Goal: Information Seeking & Learning: Learn about a topic

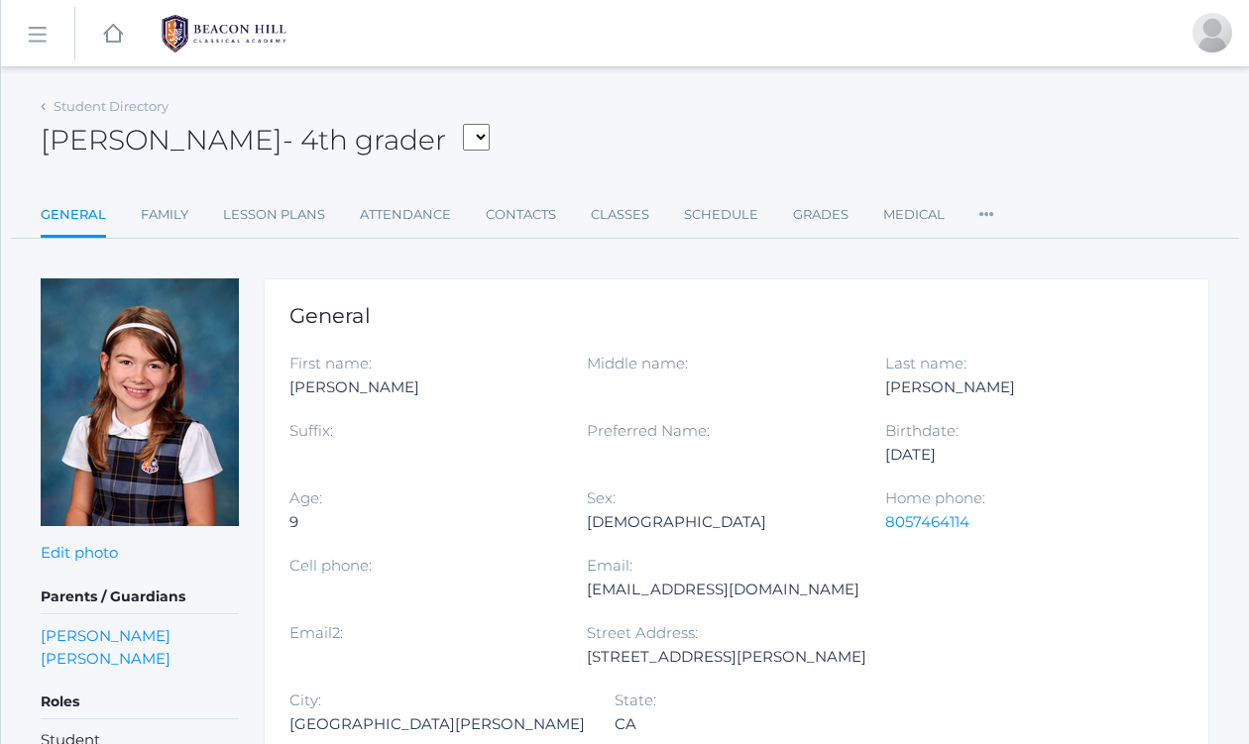
click at [43, 28] on rect at bounding box center [37, 35] width 32 height 32
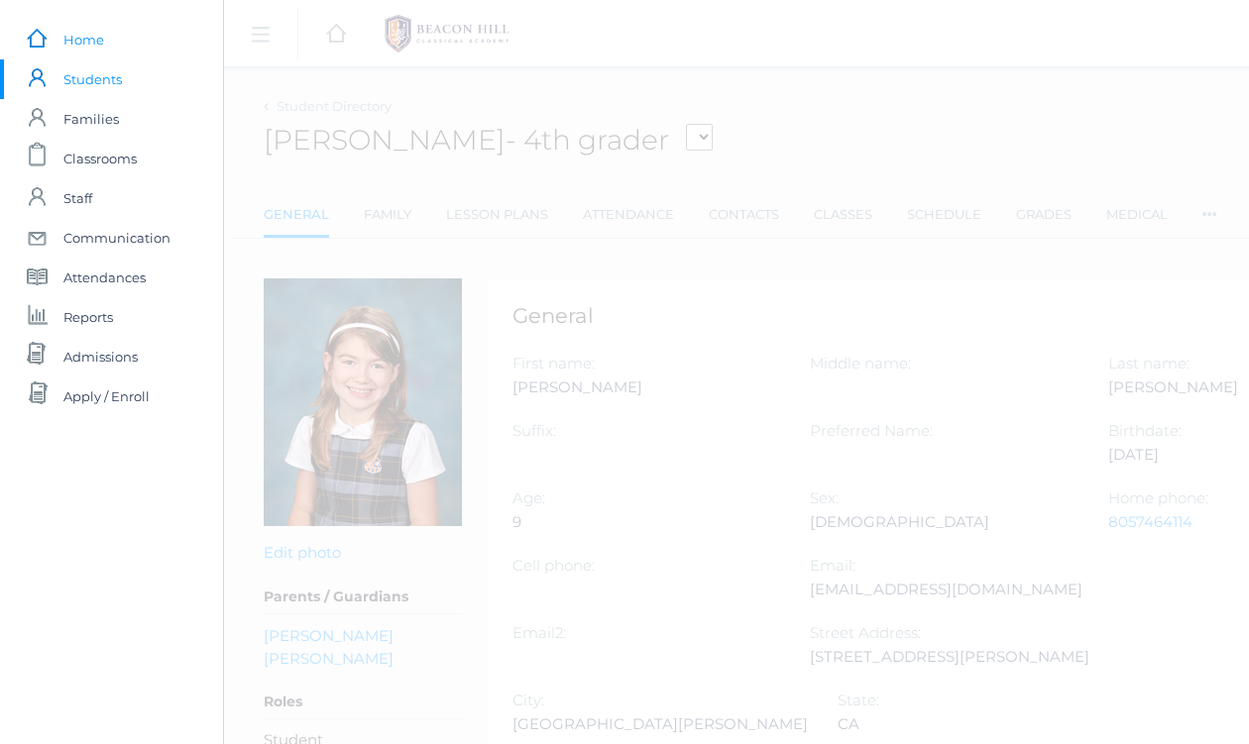
click at [83, 38] on span "Home" at bounding box center [83, 40] width 41 height 40
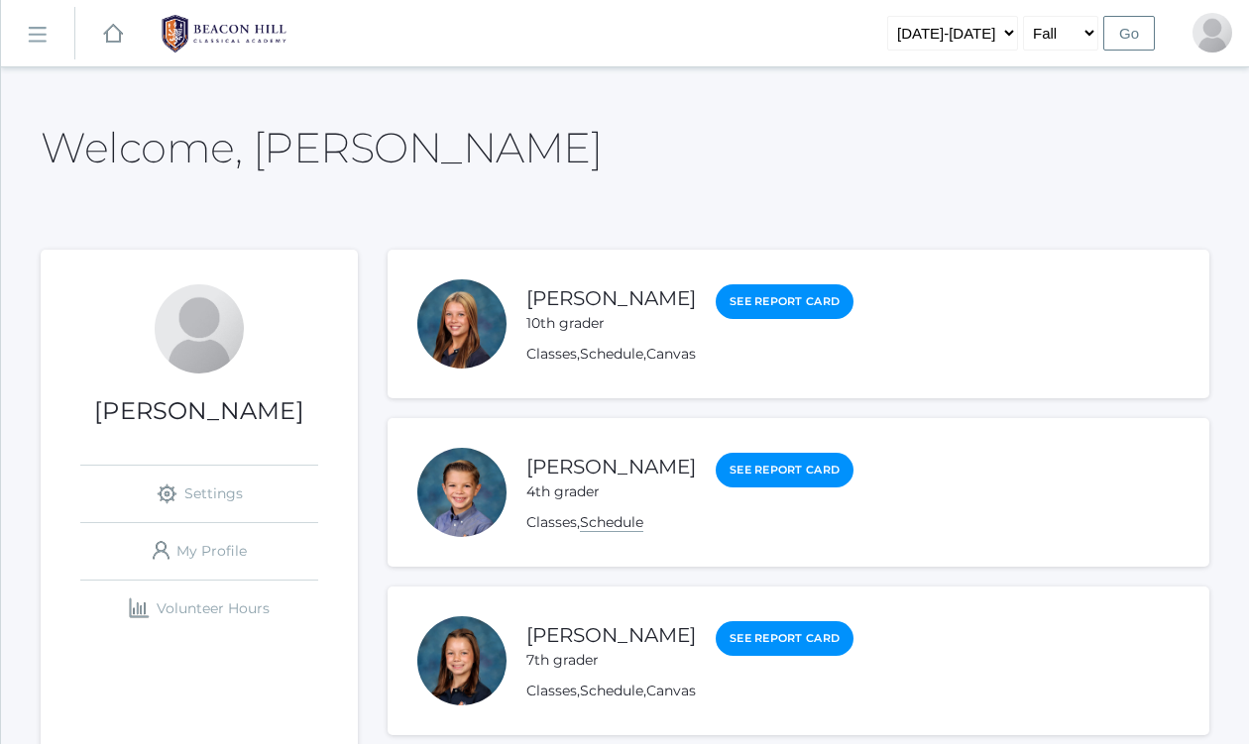
click at [607, 519] on link "Schedule" at bounding box center [611, 522] width 63 height 19
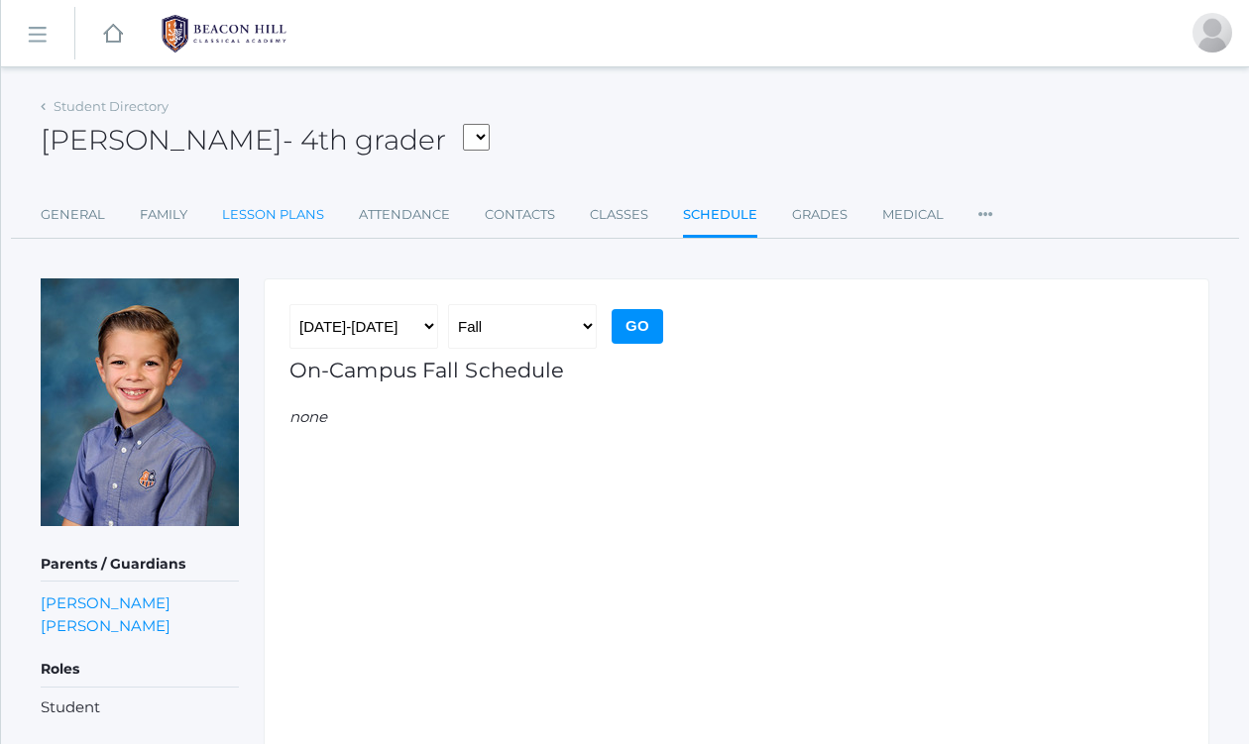
click at [270, 211] on link "Lesson Plans" at bounding box center [273, 215] width 102 height 40
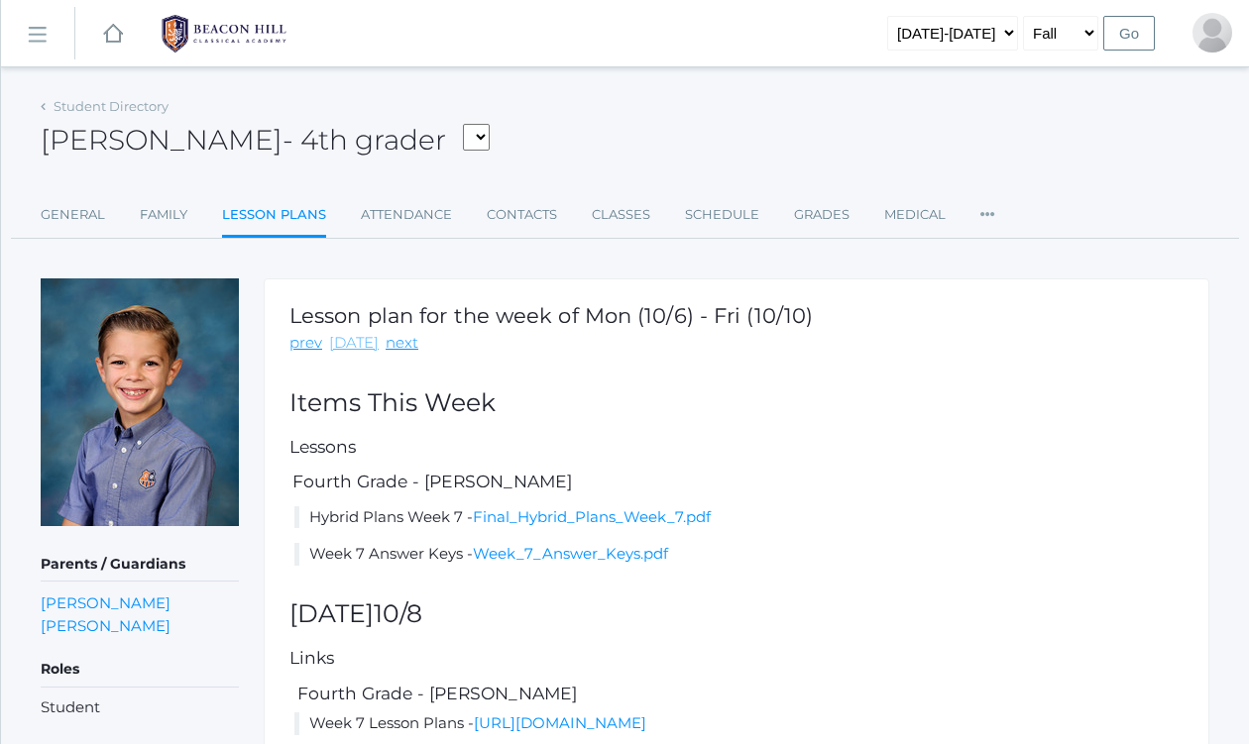
click at [350, 344] on link "[DATE]" at bounding box center [354, 343] width 50 height 23
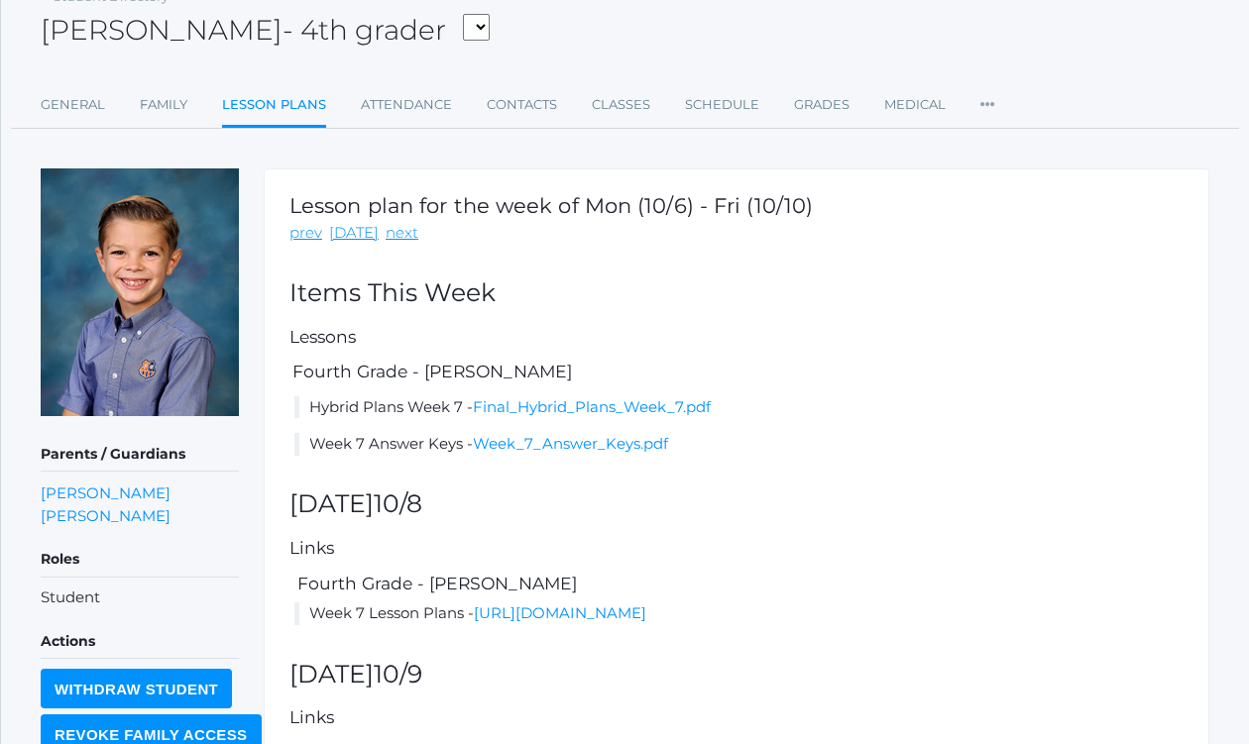
scroll to position [108, 0]
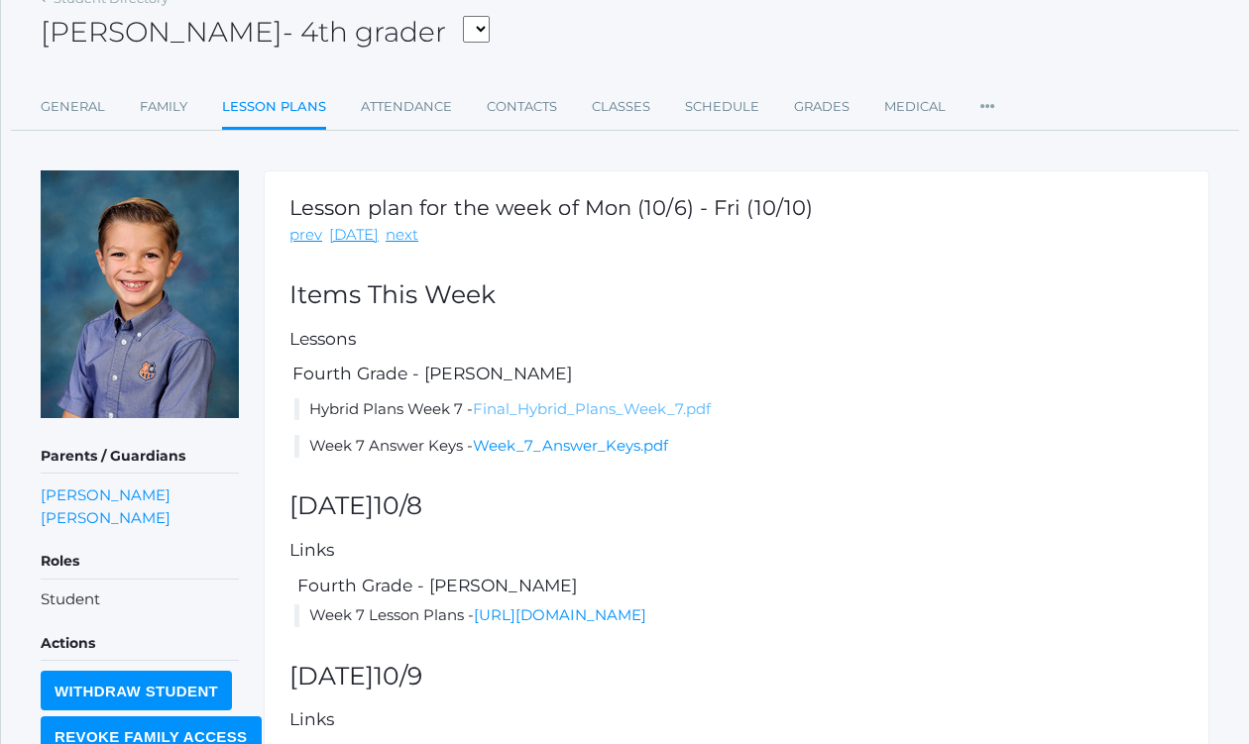
click at [582, 413] on link "Final_Hybrid_Plans_Week_7.pdf" at bounding box center [592, 408] width 238 height 19
click at [580, 415] on link "Final_Hybrid_Plans_Week_7.pdf" at bounding box center [592, 408] width 238 height 19
click at [558, 406] on link "Final_Hybrid_Plans_Week_7.pdf" at bounding box center [592, 408] width 238 height 19
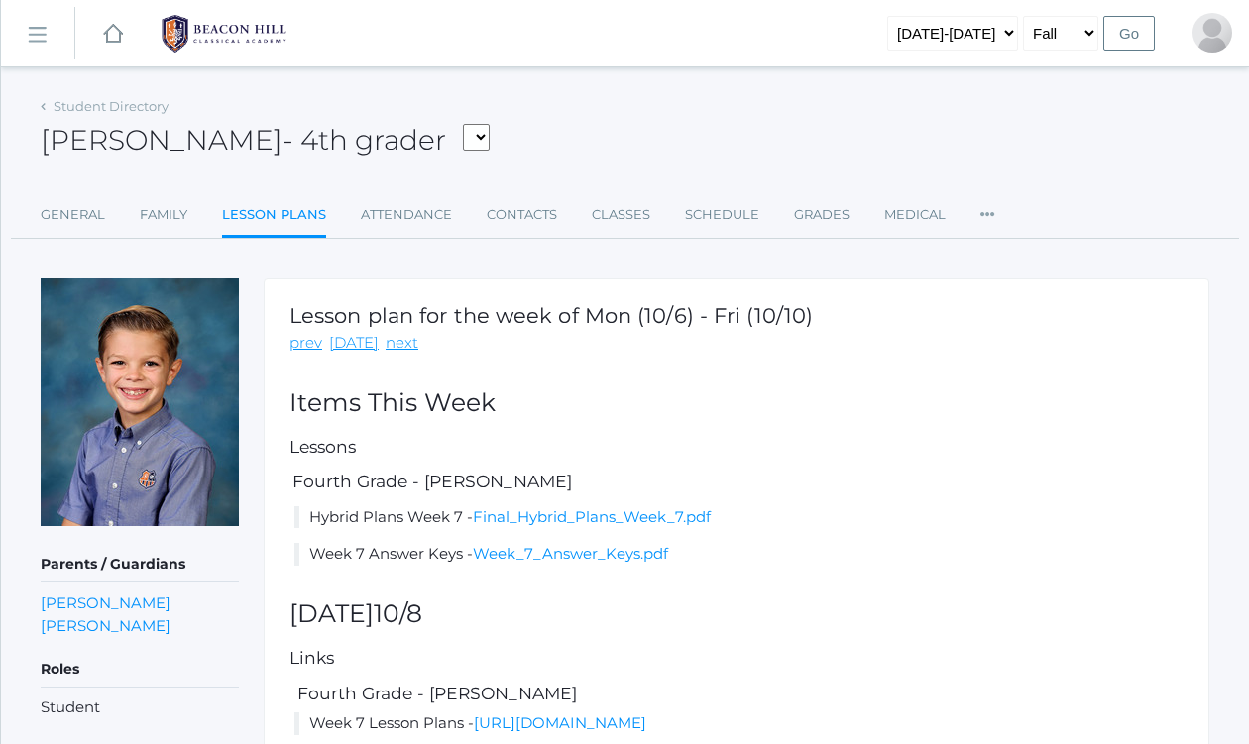
click at [40, 35] on rect at bounding box center [37, 35] width 32 height 32
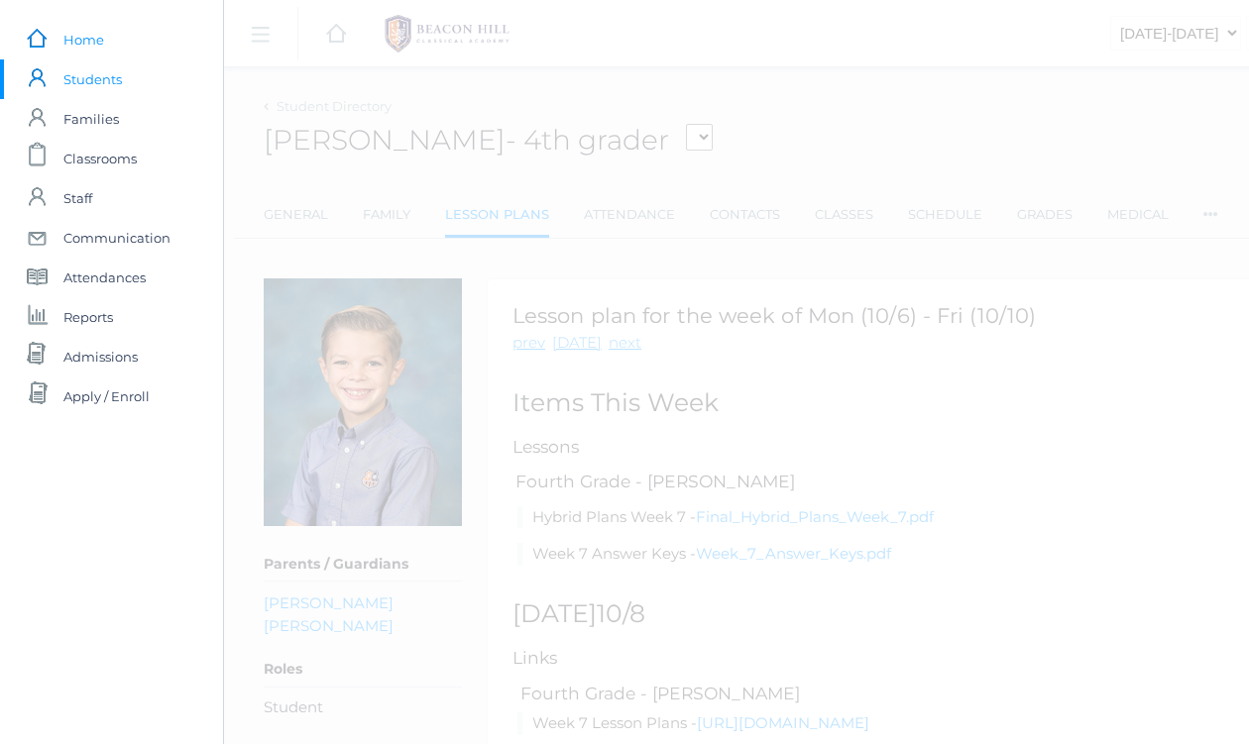
click at [86, 36] on span "Home" at bounding box center [83, 40] width 41 height 40
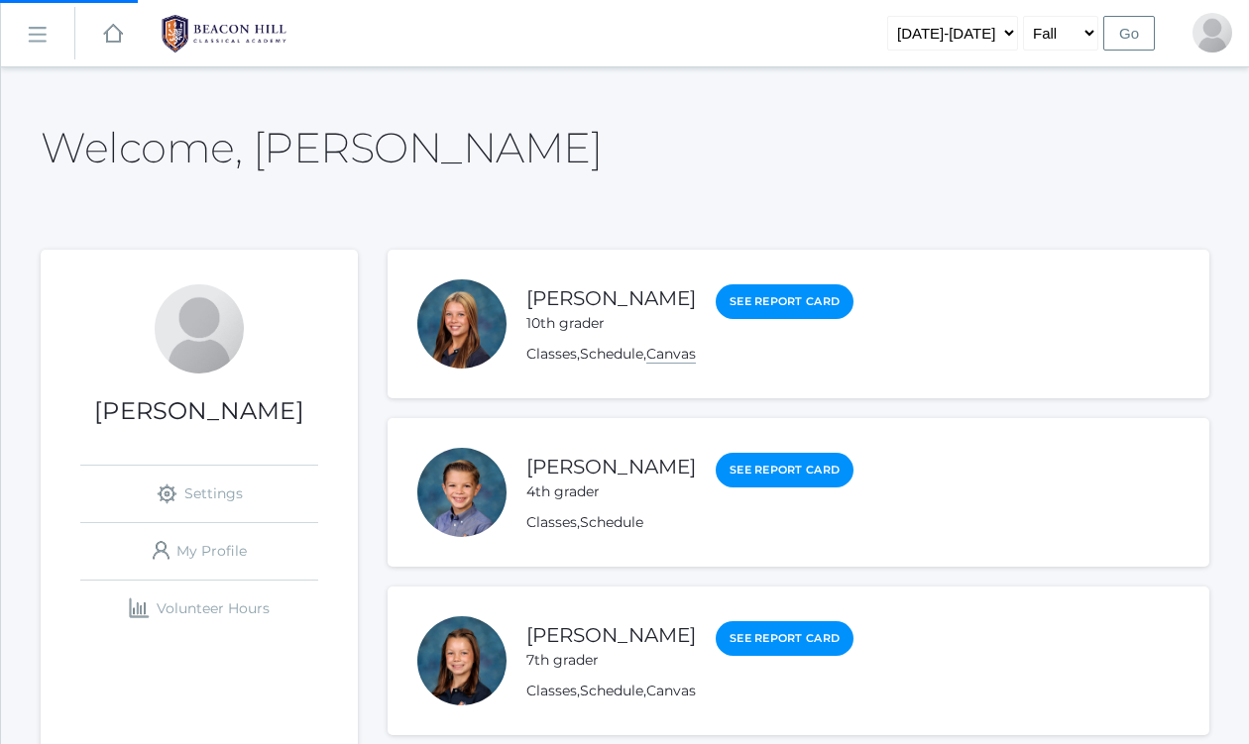
click at [682, 353] on link "Canvas" at bounding box center [671, 354] width 50 height 19
